Goal: Navigation & Orientation: Find specific page/section

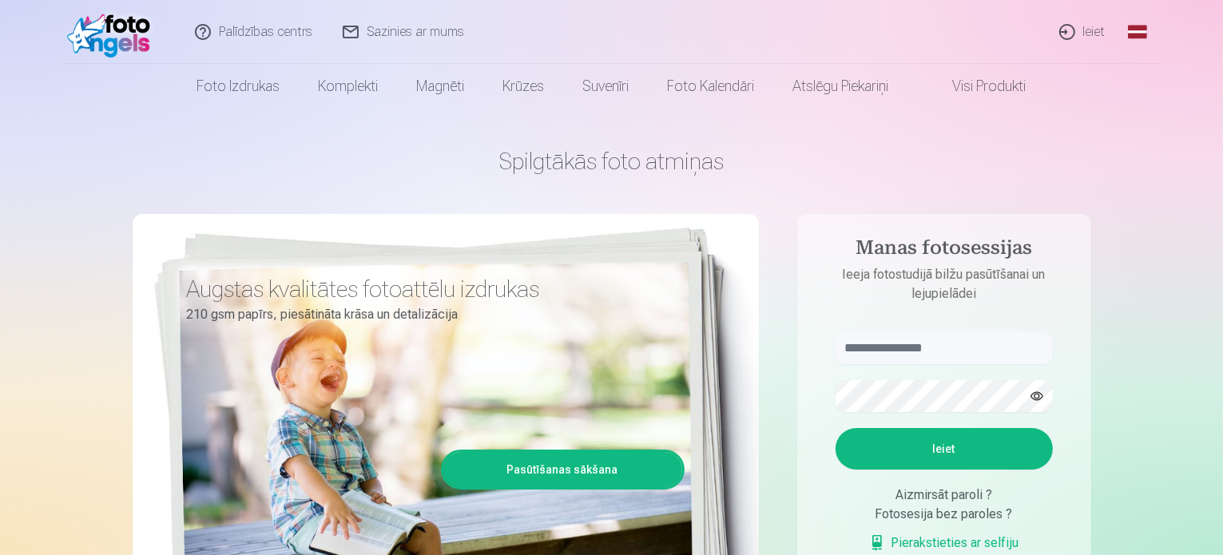
click at [1091, 28] on link "Ieiet" at bounding box center [1083, 32] width 77 height 64
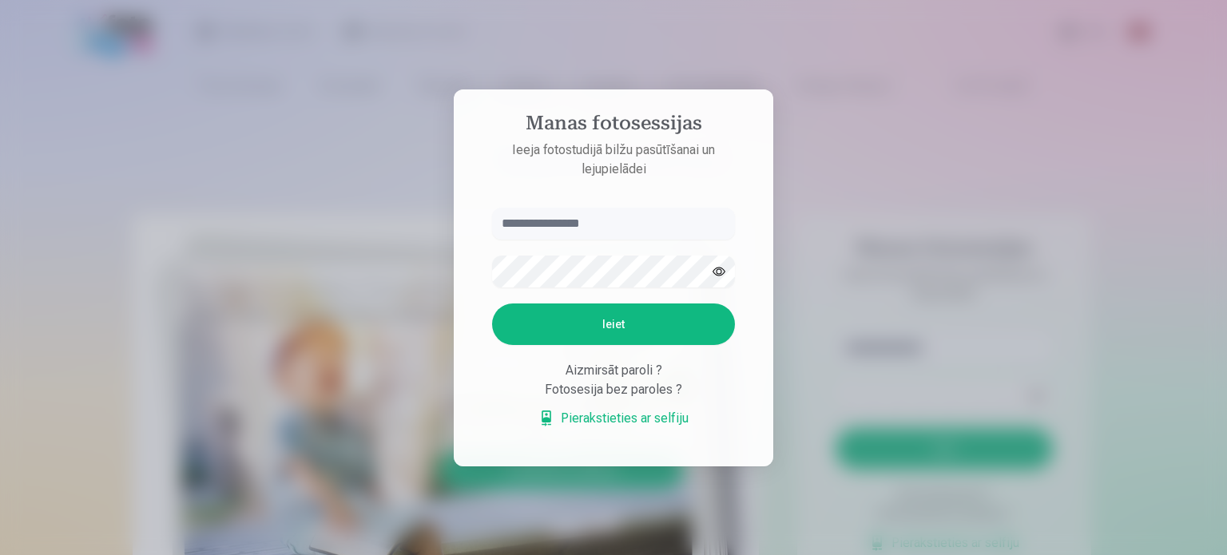
click at [589, 217] on input "text" at bounding box center [613, 224] width 243 height 32
click at [548, 220] on input "text" at bounding box center [613, 224] width 243 height 32
paste input "**********"
type input "**********"
click at [524, 388] on div "Fotosesija bez paroles ?" at bounding box center [613, 389] width 243 height 19
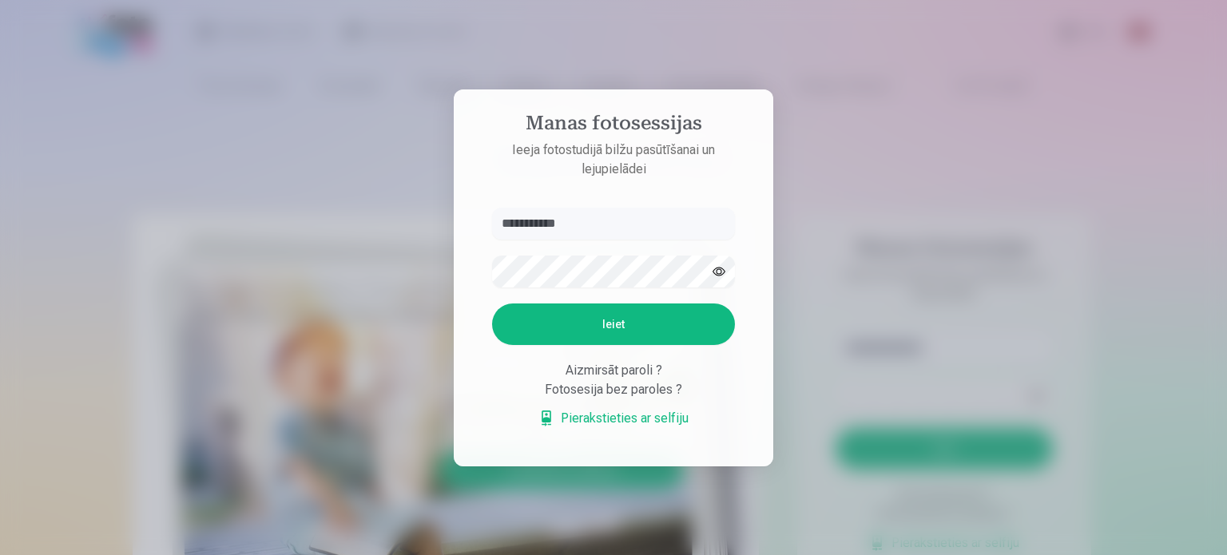
click at [604, 378] on div "Aizmirsāt paroli ?" at bounding box center [613, 370] width 243 height 19
click at [588, 389] on div "Fotosesija bez paroles ?" at bounding box center [613, 389] width 243 height 19
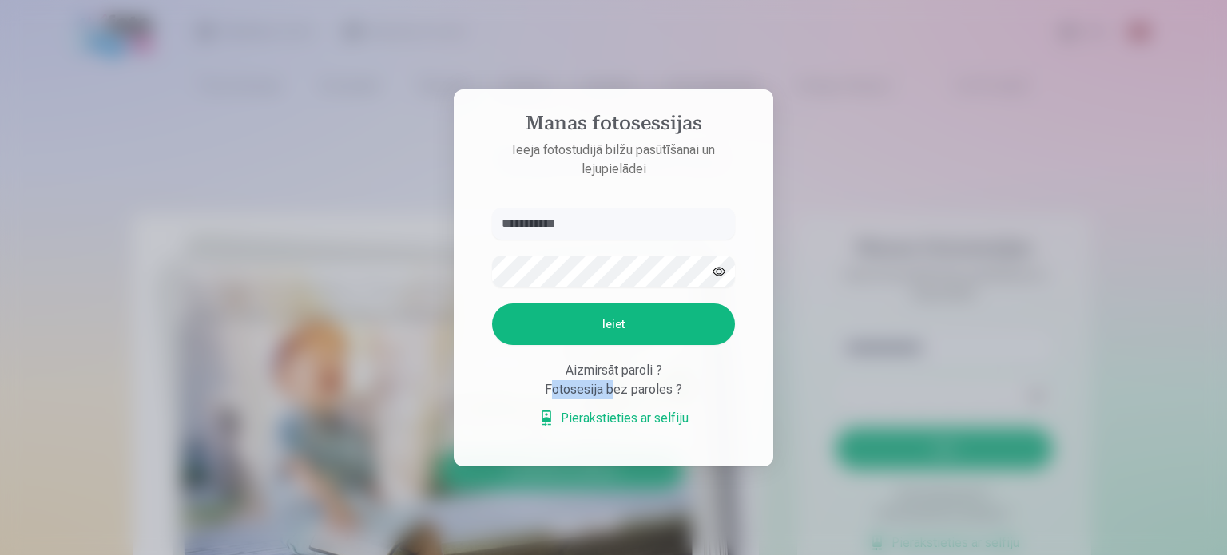
click at [588, 389] on div "Fotosesija bez paroles ?" at bounding box center [613, 389] width 243 height 19
click at [220, 161] on div at bounding box center [613, 277] width 1227 height 555
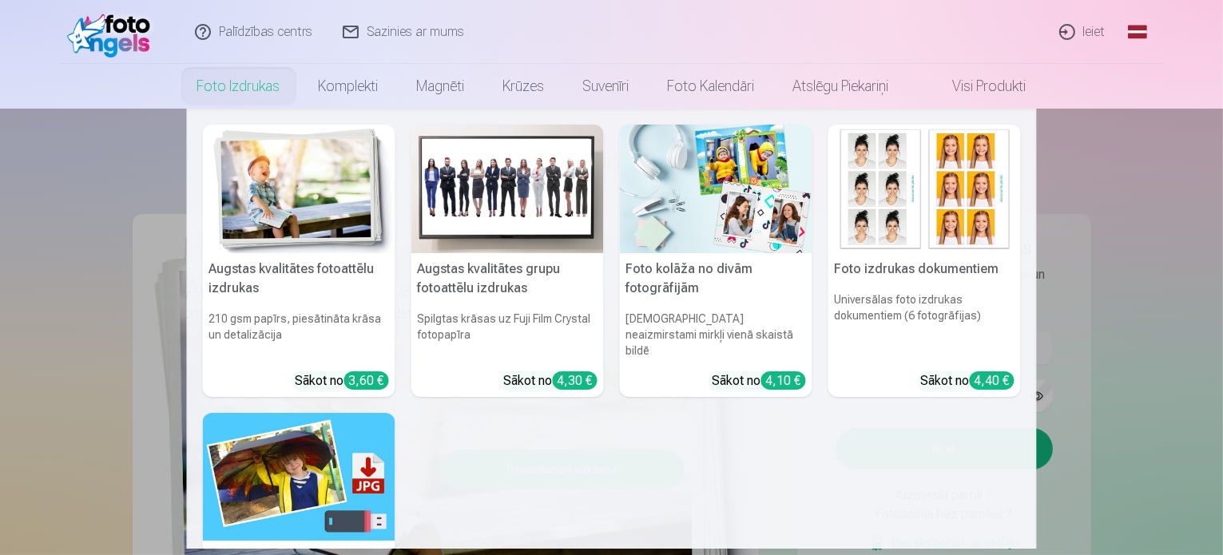
click at [236, 103] on link "Foto izdrukas" at bounding box center [238, 86] width 121 height 45
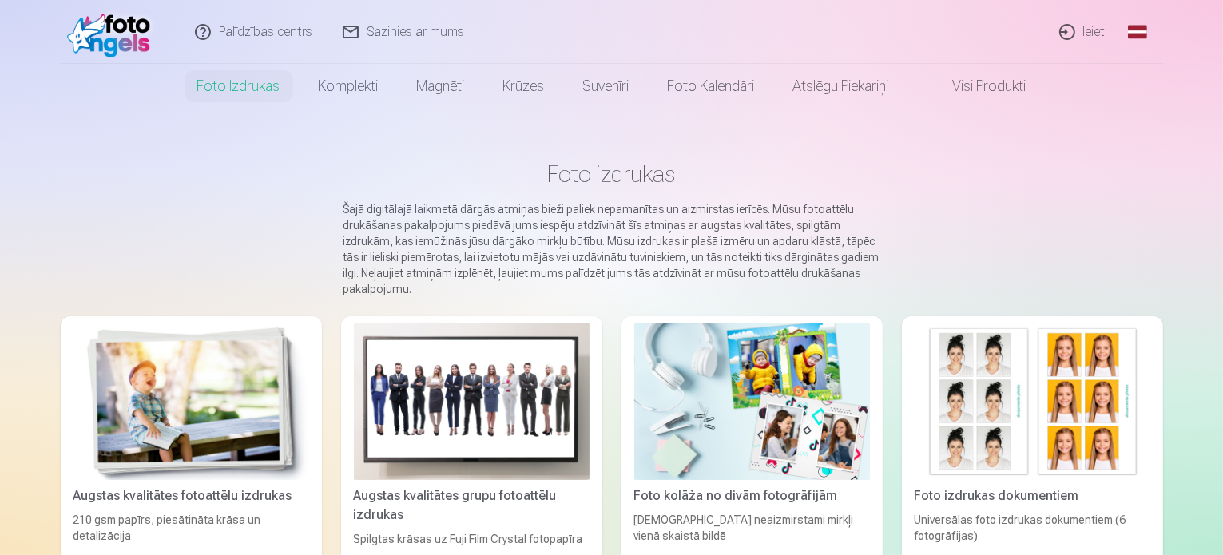
click at [115, 16] on img at bounding box center [113, 31] width 92 height 51
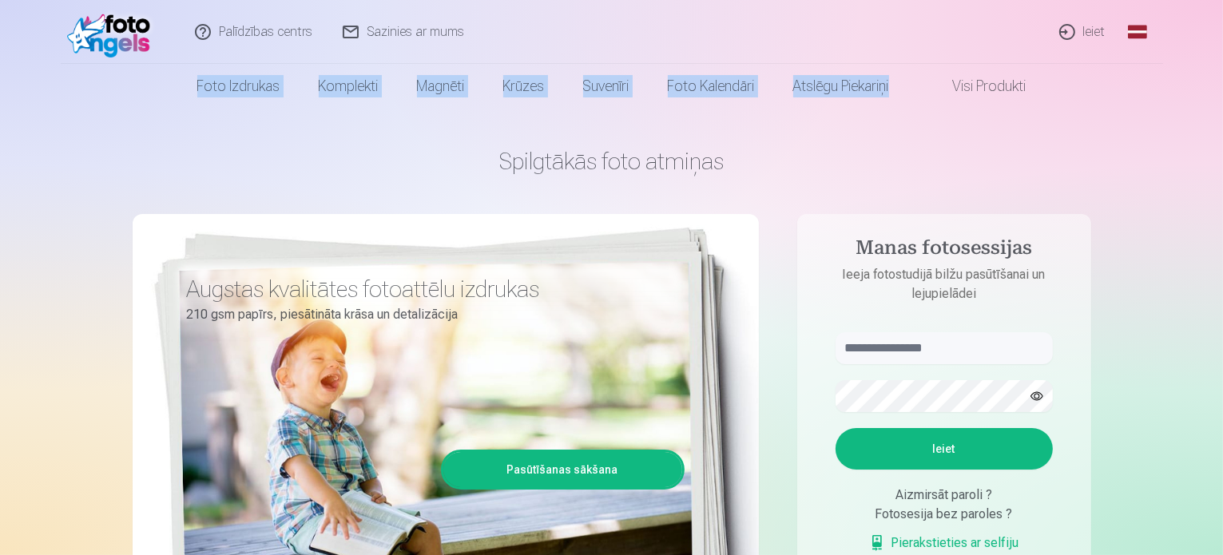
drag, startPoint x: 1222, startPoint y: 16, endPoint x: 1212, endPoint y: 65, distance: 49.8
click at [1212, 65] on header "Palīdzības centrs Sazinies ar mums Ieiet Global Latvian (lv) Lithuanian (lt) Ru…" at bounding box center [611, 54] width 1223 height 109
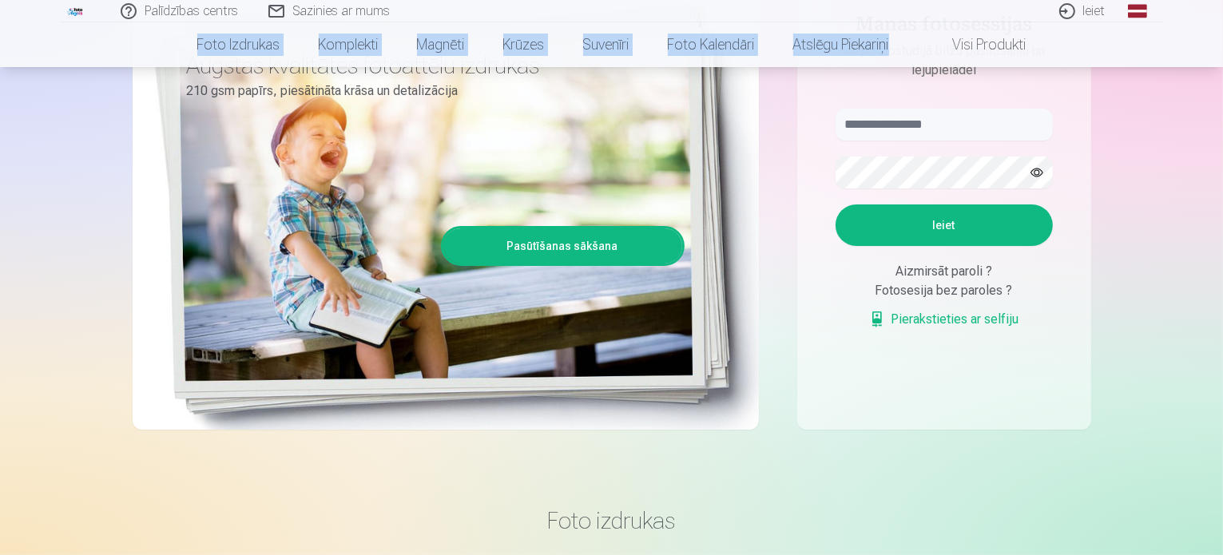
scroll to position [224, 0]
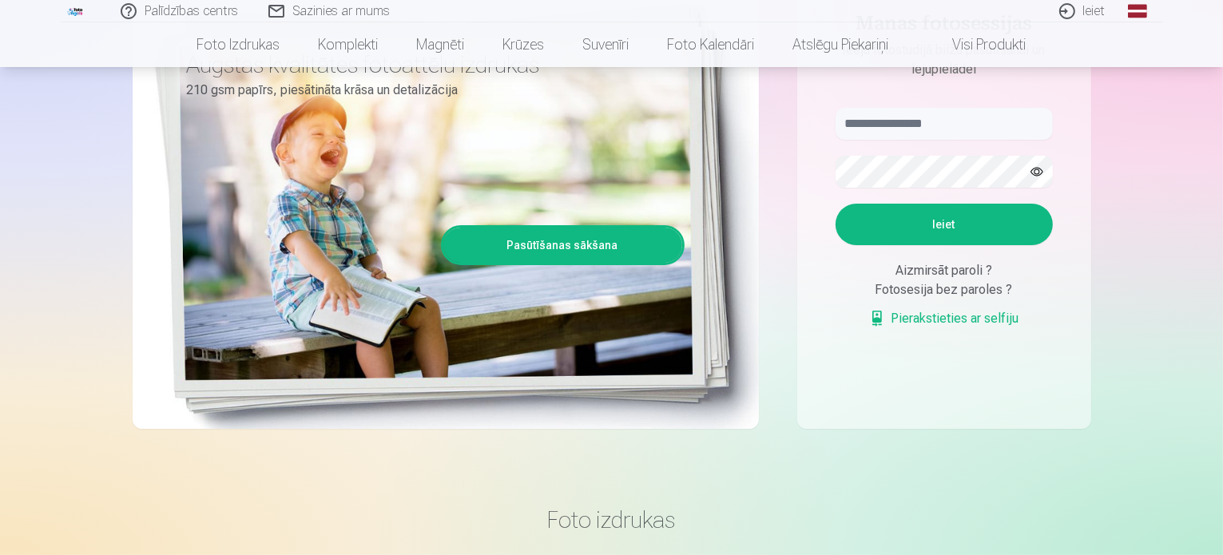
click at [914, 105] on aside "Manas fotosessijas Ieeja fotostudijā bilžu pasūtīšanai un lejupielādei Ieiet Ai…" at bounding box center [944, 209] width 294 height 439
click at [901, 123] on input "text" at bounding box center [944, 124] width 217 height 32
